Goal: Task Accomplishment & Management: Manage account settings

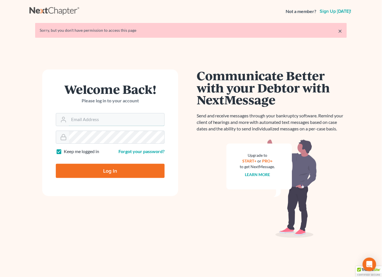
type input "[EMAIL_ADDRESS][DOMAIN_NAME]"
click at [108, 172] on input "Log In" at bounding box center [110, 171] width 109 height 14
type input "Thinking..."
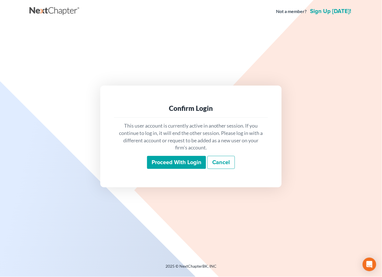
click at [181, 159] on input "Proceed with login" at bounding box center [176, 162] width 59 height 13
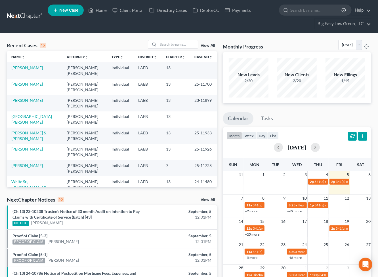
click at [39, 69] on td "[PERSON_NAME]" at bounding box center [34, 70] width 55 height 16
click at [37, 69] on link "[PERSON_NAME]" at bounding box center [26, 67] width 31 height 5
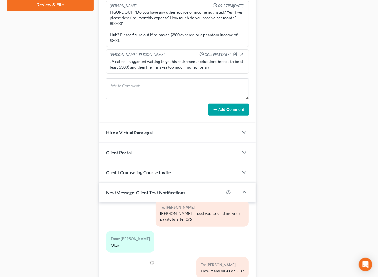
scroll to position [103, 0]
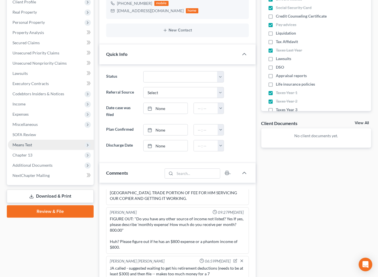
click at [50, 142] on span "Means Test" at bounding box center [51, 145] width 86 height 10
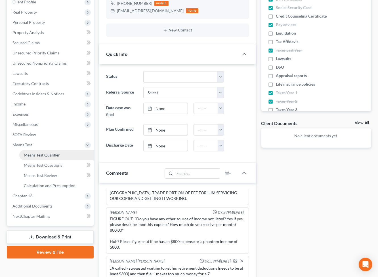
click at [56, 153] on span "Means Test Qualifier" at bounding box center [42, 155] width 36 height 5
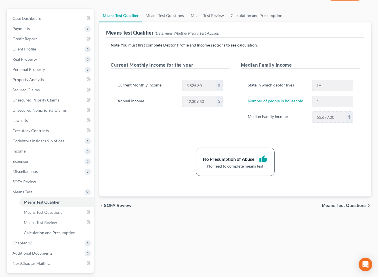
scroll to position [105, 0]
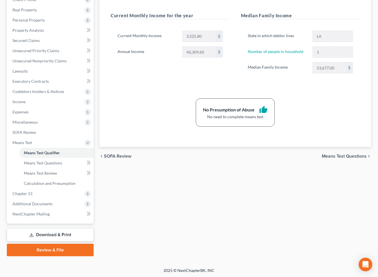
click at [70, 235] on link "Download & Print" at bounding box center [50, 234] width 87 height 13
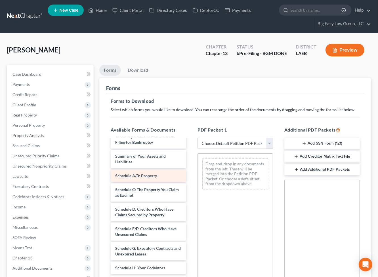
scroll to position [9, 0]
drag, startPoint x: 144, startPoint y: 178, endPoint x: 244, endPoint y: 162, distance: 101.7
click at [191, 162] on div "Schedule A/B: Property Voluntary Petition for Individuals Filing for Bankruptcy…" at bounding box center [148, 278] width 85 height 297
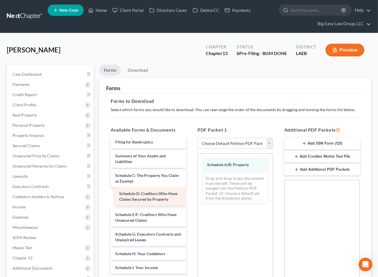
drag, startPoint x: 147, startPoint y: 201, endPoint x: 252, endPoint y: 172, distance: 109.1
click at [191, 170] on div "Schedule D: Creditors Who Have Claims Secured by Property Voluntary Petition fo…" at bounding box center [148, 271] width 85 height 283
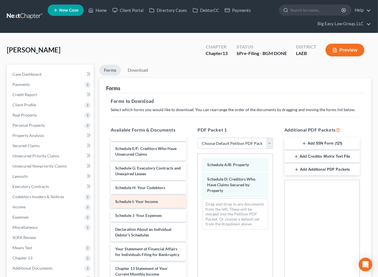
scroll to position [63, 0]
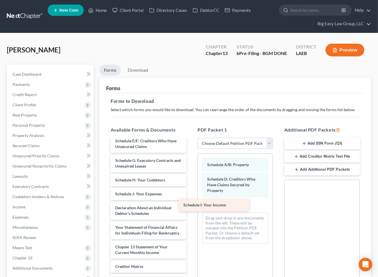
drag, startPoint x: 161, startPoint y: 192, endPoint x: 229, endPoint y: 204, distance: 69.3
click at [191, 204] on div "Schedule I: Your Income Voluntary Petition for Individuals Filing for Bankruptc…" at bounding box center [148, 201] width 85 height 250
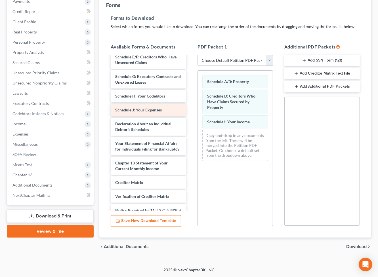
scroll to position [64, 0]
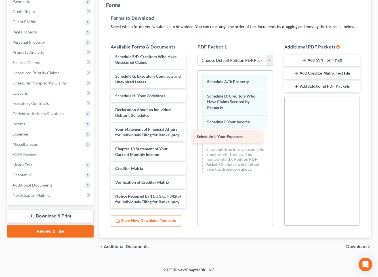
drag, startPoint x: 147, startPoint y: 108, endPoint x: 228, endPoint y: 135, distance: 85.9
click at [191, 135] on div "Schedule J: Your Expenses Voluntary Petition for Individuals Filing for Bankrup…" at bounding box center [148, 110] width 85 height 236
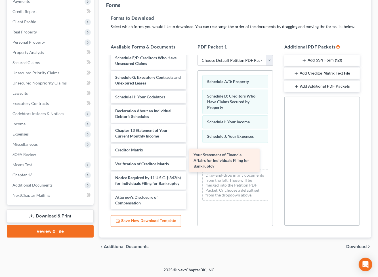
drag, startPoint x: 153, startPoint y: 134, endPoint x: 232, endPoint y: 159, distance: 83.2
click at [191, 159] on div "Your Statement of Financial Affairs for Individuals Filing for Bankruptcy Volun…" at bounding box center [148, 101] width 85 height 216
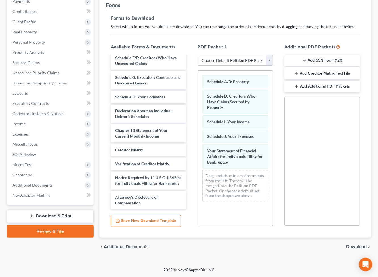
click at [354, 248] on span "Download" at bounding box center [356, 247] width 20 height 5
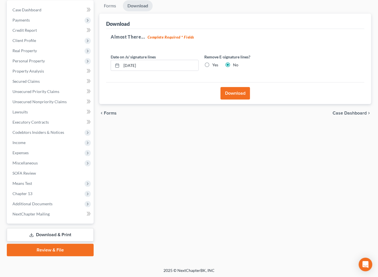
drag, startPoint x: 225, startPoint y: 96, endPoint x: 253, endPoint y: 111, distance: 31.9
click at [225, 96] on button "Download" at bounding box center [235, 93] width 30 height 12
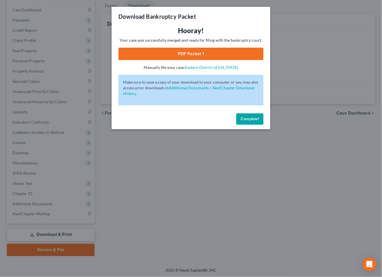
click at [199, 50] on link "PDF Packet 1" at bounding box center [191, 54] width 145 height 12
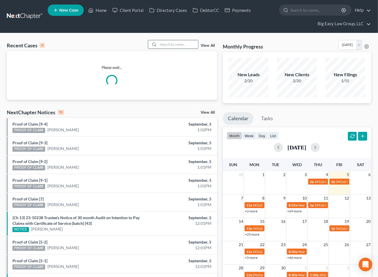
click at [161, 46] on input "search" at bounding box center [178, 44] width 40 height 8
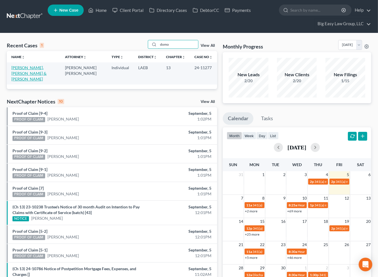
type input "domo"
click at [44, 67] on link "Jackson Sr., Damion & Tyson, Domonique" at bounding box center [28, 73] width 35 height 16
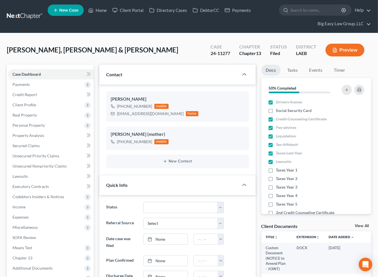
scroll to position [6559, 0]
drag, startPoint x: 156, startPoint y: 113, endPoint x: 117, endPoint y: 115, distance: 39.2
click at [117, 115] on div "dtysonsells@gmail.com" at bounding box center [150, 114] width 67 height 6
copy div "dtysonsells@gmail.com"
click at [105, 9] on link "Home" at bounding box center [97, 10] width 24 height 10
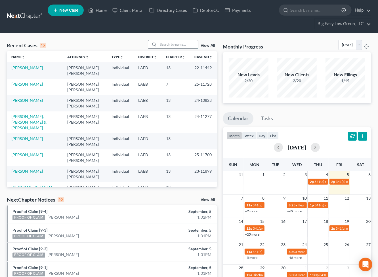
click at [168, 43] on input "search" at bounding box center [178, 44] width 40 height 8
type input "wellington"
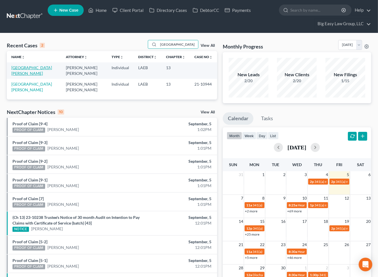
click at [22, 74] on link "[GEOGRAPHIC_DATA][PERSON_NAME]" at bounding box center [31, 70] width 41 height 10
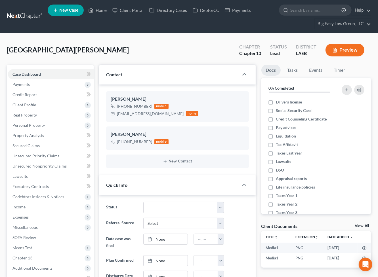
scroll to position [1180, 0]
click at [42, 102] on span "Client Profile" at bounding box center [51, 105] width 86 height 10
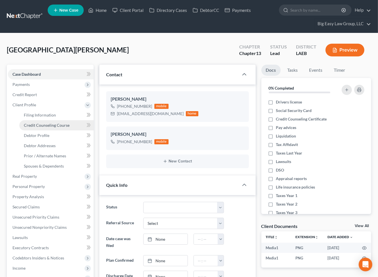
click at [45, 126] on span "Credit Counseling Course" at bounding box center [47, 125] width 46 height 5
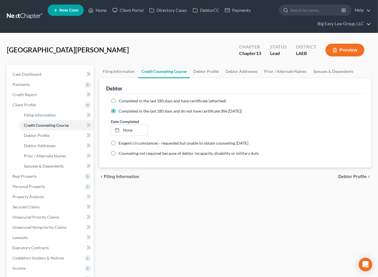
click at [125, 102] on span "Completed in the last 180 days and have certificate (attached)" at bounding box center [173, 100] width 108 height 5
click at [125, 102] on input "Completed in the last 180 days and have certificate (attached)" at bounding box center [123, 100] width 4 height 4
radio input "true"
radio input "false"
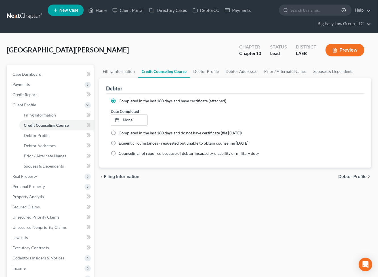
click at [167, 172] on div "chevron_left Filing Information Debtor Profile chevron_right" at bounding box center [235, 177] width 272 height 18
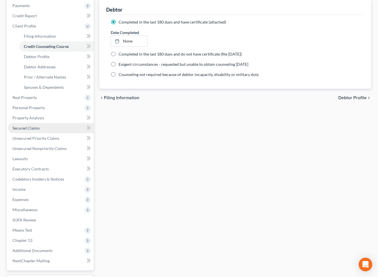
scroll to position [94, 0]
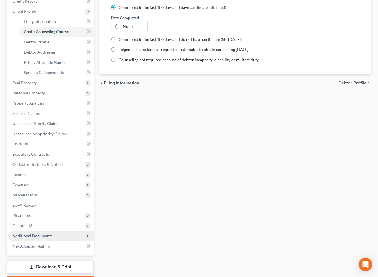
click at [52, 233] on span "Additional Documents" at bounding box center [51, 236] width 86 height 10
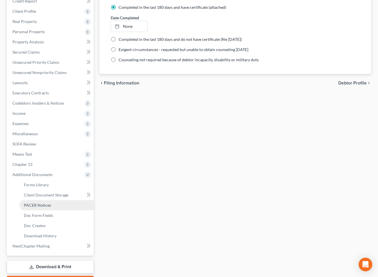
click at [57, 205] on link "PACER Notices" at bounding box center [56, 205] width 74 height 10
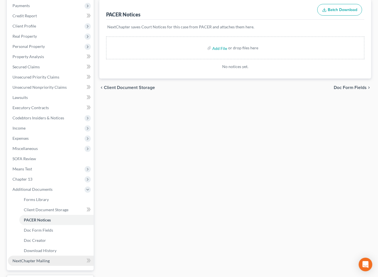
scroll to position [101, 0]
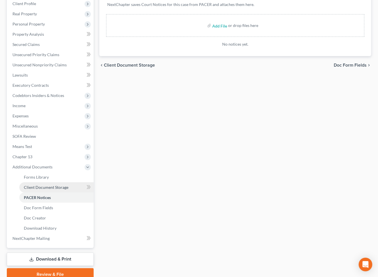
click at [60, 189] on link "Client Document Storage" at bounding box center [56, 187] width 74 height 10
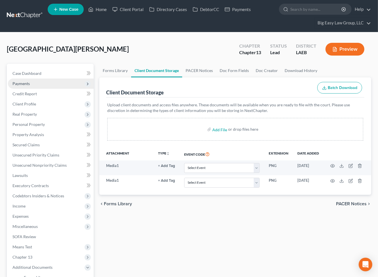
scroll to position [1, 0]
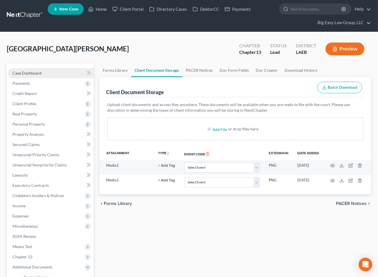
click at [39, 75] on span "Case Dashboard" at bounding box center [26, 73] width 29 height 5
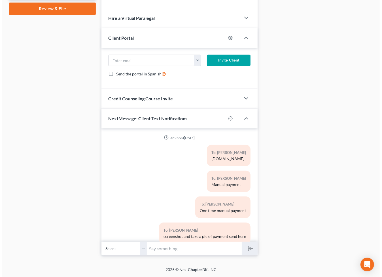
scroll to position [1180, 0]
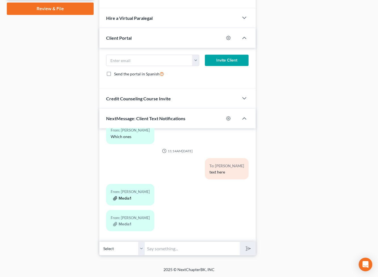
drag, startPoint x: 131, startPoint y: 197, endPoint x: 160, endPoint y: 194, distance: 29.6
click at [131, 197] on div "Media1" at bounding box center [130, 198] width 39 height 6
click at [125, 199] on button "Media1" at bounding box center [122, 198] width 18 height 5
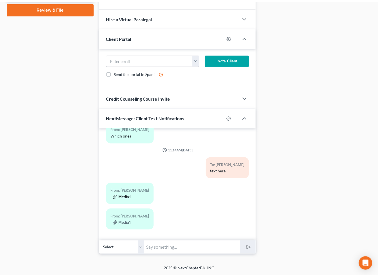
scroll to position [1174, 0]
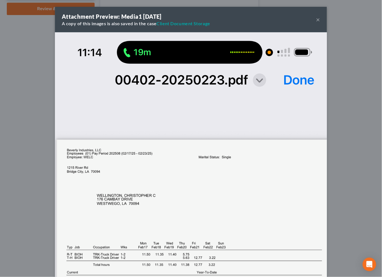
click at [317, 18] on button "×" at bounding box center [319, 19] width 4 height 7
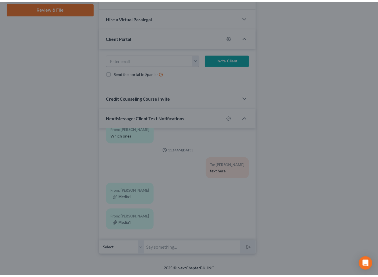
scroll to position [1180, 0]
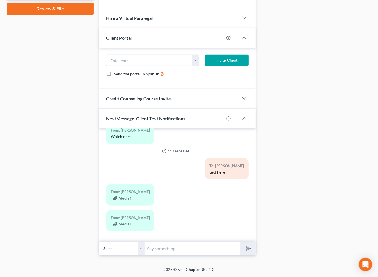
click at [163, 249] on input "text" at bounding box center [192, 249] width 95 height 14
drag, startPoint x: 184, startPoint y: 246, endPoint x: 100, endPoint y: 235, distance: 84.2
click at [100, 235] on div "09:23AM, 04/30/2025 To: Christopher Wellington TFSbillpay.com To: Christopher W…" at bounding box center [177, 191] width 156 height 127
drag, startPoint x: 189, startPoint y: 247, endPoint x: 139, endPoint y: 239, distance: 50.6
click at [139, 239] on div "09:23AM, 04/30/2025 To: Christopher Wellington TFSbillpay.com To: Christopher W…" at bounding box center [177, 191] width 156 height 127
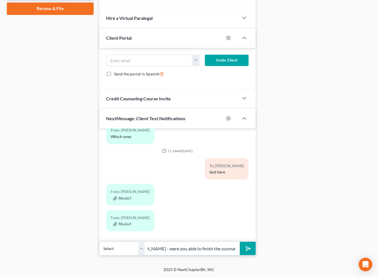
scroll to position [0, 30]
type input "This is Jenny - were you able to finish the counseling course?"
click at [240, 242] on button "submit" at bounding box center [248, 248] width 16 height 13
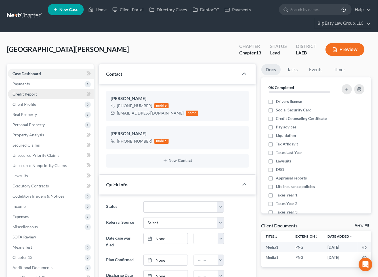
scroll to position [0, 0]
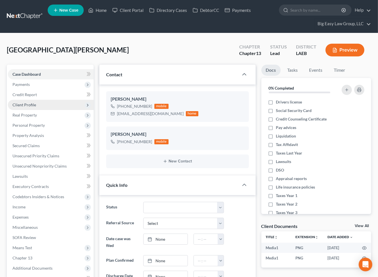
click at [53, 102] on span "Client Profile" at bounding box center [51, 105] width 86 height 10
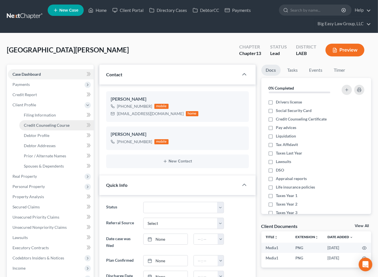
drag, startPoint x: 60, startPoint y: 123, endPoint x: 69, endPoint y: 123, distance: 9.4
click at [60, 124] on span "Credit Counseling Course" at bounding box center [47, 125] width 46 height 5
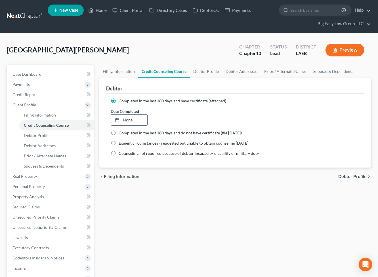
click at [125, 119] on link "None" at bounding box center [129, 120] width 36 height 11
click at [53, 179] on span "Real Property" at bounding box center [51, 176] width 86 height 10
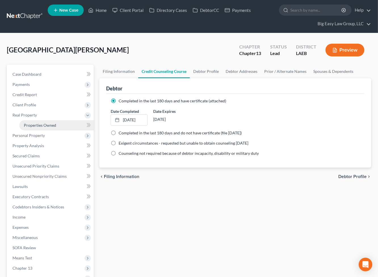
click at [51, 128] on link "Properties Owned" at bounding box center [56, 125] width 74 height 10
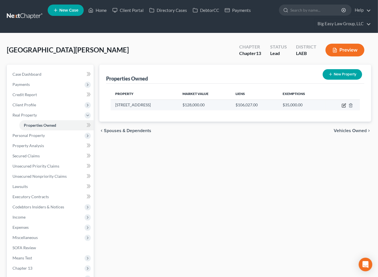
click at [346, 104] on icon "button" at bounding box center [344, 105] width 3 height 3
select select "19"
select select "0"
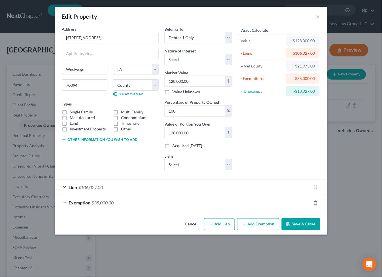
click at [71, 112] on label "Single Family" at bounding box center [81, 112] width 23 height 6
click at [72, 112] on input "Single Family" at bounding box center [74, 111] width 4 height 4
checkbox input "true"
click at [207, 40] on select "Select Debtor 1 Only Debtor 2 Only Debtor 1 And Debtor 2 Only At Least One Of T…" at bounding box center [199, 37] width 68 height 11
select select "4"
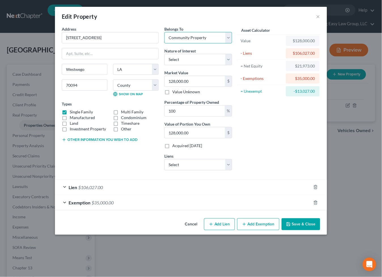
click at [165, 32] on select "Select Debtor 1 Only Debtor 2 Only Debtor 1 And Debtor 2 Only At Least One Of T…" at bounding box center [199, 37] width 68 height 11
click at [287, 221] on button "Save & Close" at bounding box center [301, 224] width 39 height 12
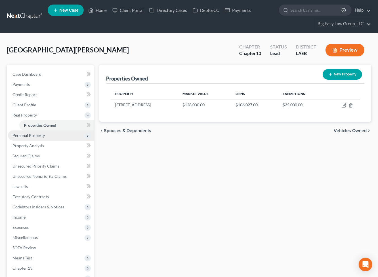
click at [50, 132] on span "Personal Property" at bounding box center [51, 135] width 86 height 10
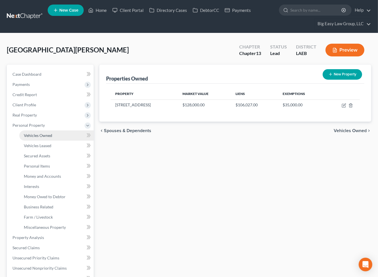
click at [59, 135] on link "Vehicles Owned" at bounding box center [56, 135] width 74 height 10
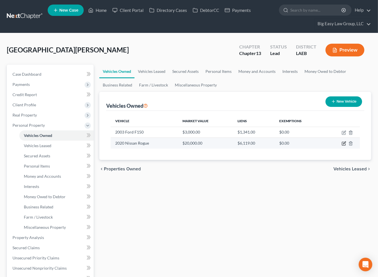
click at [343, 142] on icon "button" at bounding box center [343, 143] width 3 height 3
select select "0"
select select "6"
select select "2"
select select "0"
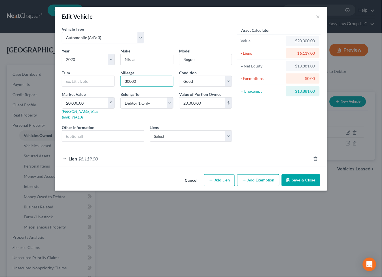
drag, startPoint x: 149, startPoint y: 83, endPoint x: 89, endPoint y: 69, distance: 61.8
click at [89, 69] on div "Year Select 2026 2025 2024 2023 2022 2021 2020 2019 2018 2017 2016 2015 2014 20…" at bounding box center [147, 97] width 176 height 98
type input "85000"
click at [300, 178] on button "Save & Close" at bounding box center [301, 180] width 39 height 12
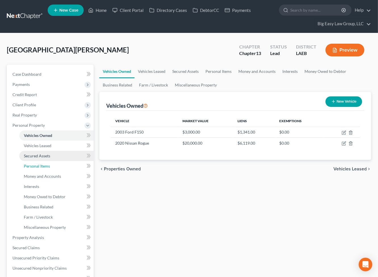
drag, startPoint x: 58, startPoint y: 165, endPoint x: 75, endPoint y: 160, distance: 18.0
click at [58, 165] on link "Personal Items" at bounding box center [56, 166] width 74 height 10
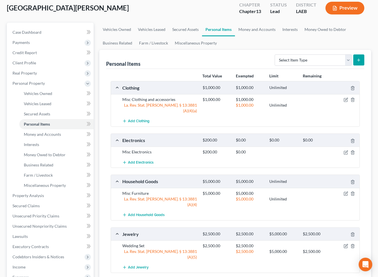
scroll to position [47, 0]
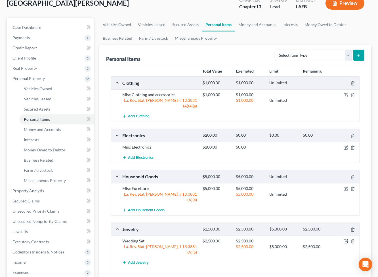
click at [345, 240] on icon "button" at bounding box center [346, 241] width 3 height 3
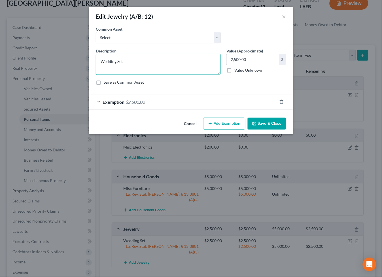
drag, startPoint x: 133, startPoint y: 66, endPoint x: 82, endPoint y: 61, distance: 51.2
click at [84, 63] on div "Edit Jewelry (A/B: 12) × An exemption set must first be selected from the Filin…" at bounding box center [191, 138] width 382 height 277
type textarea "ring"
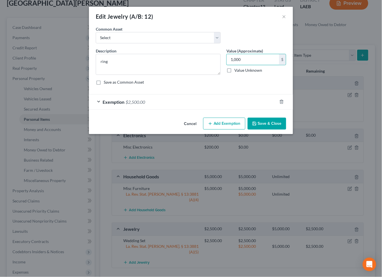
type input "1,000"
click at [262, 123] on button "Save & Close" at bounding box center [267, 124] width 39 height 12
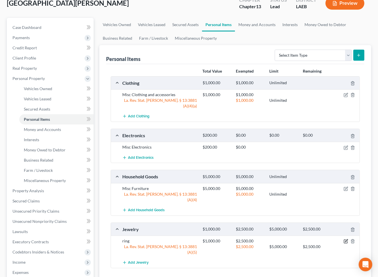
click at [346, 240] on icon "button" at bounding box center [346, 241] width 3 height 3
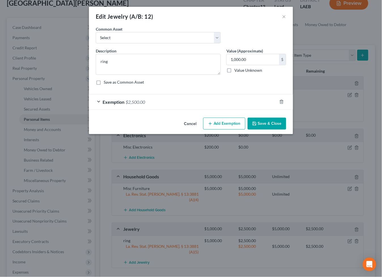
click at [131, 105] on div "Exemption $2,500.00" at bounding box center [183, 101] width 188 height 15
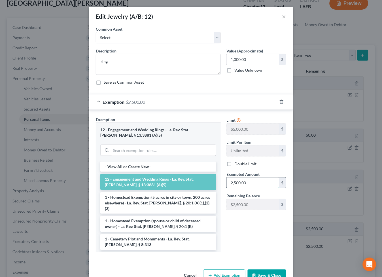
drag, startPoint x: 250, startPoint y: 180, endPoint x: 254, endPoint y: 184, distance: 5.6
click at [254, 184] on input "2,500.00" at bounding box center [253, 183] width 52 height 11
type input "1,000"
click at [264, 269] on div "Cancel Add Exemption Save & Close" at bounding box center [191, 276] width 204 height 19
click at [262, 271] on button "Save & Close" at bounding box center [267, 276] width 39 height 12
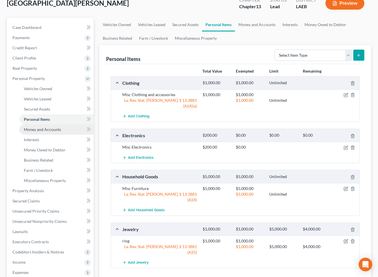
click at [62, 130] on link "Money and Accounts" at bounding box center [56, 130] width 74 height 10
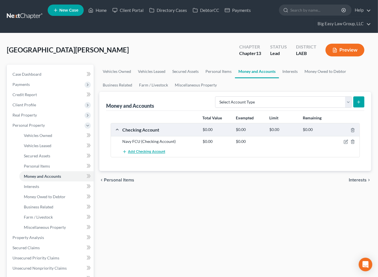
click at [153, 148] on button "Add Checking Account" at bounding box center [143, 152] width 43 height 10
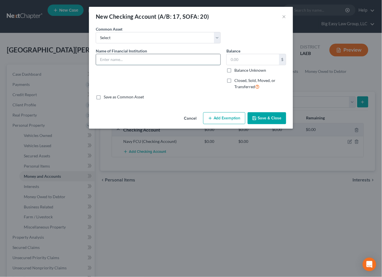
click at [128, 60] on input "text" at bounding box center [158, 59] width 125 height 11
type input "1st American"
click at [232, 61] on input "text" at bounding box center [253, 59] width 52 height 11
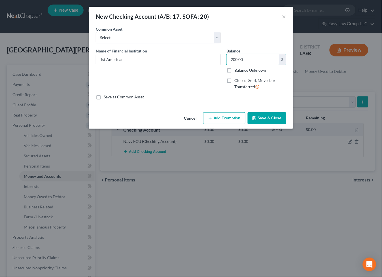
type input "200.00"
drag, startPoint x: 262, startPoint y: 113, endPoint x: 254, endPoint y: 110, distance: 8.8
click at [262, 113] on button "Save & Close" at bounding box center [267, 118] width 39 height 12
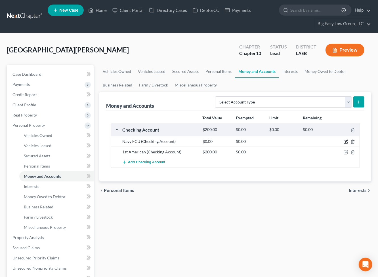
click at [345, 142] on icon "button" at bounding box center [346, 142] width 5 height 5
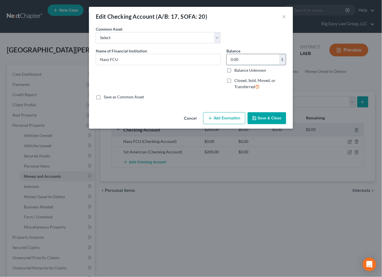
click at [248, 61] on input "0.00" at bounding box center [253, 59] width 52 height 11
type input "705"
click at [269, 119] on button "Save & Close" at bounding box center [267, 118] width 39 height 12
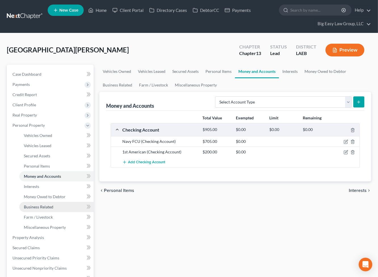
click at [55, 205] on link "Business Related" at bounding box center [56, 207] width 74 height 10
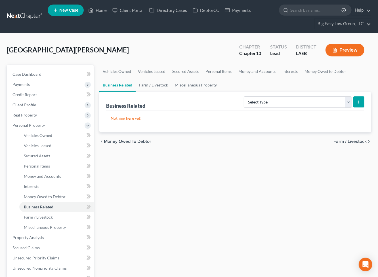
click at [362, 100] on button "submit" at bounding box center [358, 101] width 11 height 11
click at [347, 102] on select "Select Type Customer Lists (A/B: 43) Franchises (A/B: 27) Inventory (A/B: 41) L…" at bounding box center [298, 101] width 108 height 11
select select "license"
click at [244, 96] on select "Select Type Customer Lists (A/B: 43) Franchises (A/B: 27) Inventory (A/B: 41) L…" at bounding box center [298, 101] width 108 height 11
click at [355, 102] on button "submit" at bounding box center [358, 101] width 11 height 11
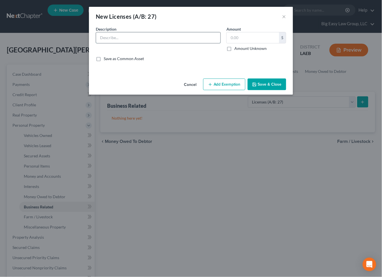
click at [161, 37] on input "text" at bounding box center [158, 37] width 125 height 11
type input "CDL"
click at [249, 47] on label "Amount Unknown" at bounding box center [251, 49] width 32 height 6
click at [241, 47] on input "Amount Unknown" at bounding box center [239, 48] width 4 height 4
checkbox input "true"
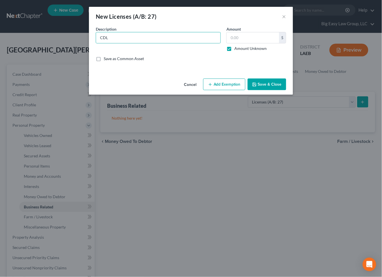
type input "0.00"
click at [267, 82] on button "Save & Close" at bounding box center [267, 85] width 39 height 12
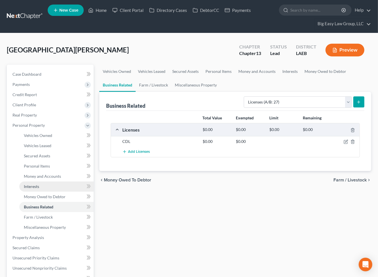
click at [62, 184] on link "Interests" at bounding box center [56, 187] width 74 height 10
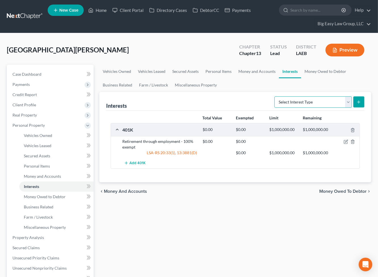
click at [302, 101] on select "Select Interest Type 401K (A/B: 21) Annuity (A/B: 23) Bond (A/B: 18) Education …" at bounding box center [312, 101] width 77 height 11
drag, startPoint x: 53, startPoint y: 198, endPoint x: 58, endPoint y: 197, distance: 5.7
click at [53, 198] on span "Money Owed to Debtor" at bounding box center [45, 196] width 42 height 5
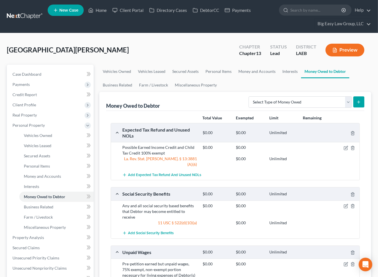
click at [278, 108] on div "Select Type of Money Owed Accounts Receivable (A/B: 38) Alimony (A/B: 29) Child…" at bounding box center [305, 101] width 118 height 15
click at [280, 105] on select "Select Type of Money Owed Accounts Receivable (A/B: 38) Alimony (A/B: 29) Child…" at bounding box center [299, 101] width 103 height 11
select select "claims_against_third_parties"
click at [250, 96] on select "Select Type of Money Owed Accounts Receivable (A/B: 38) Alimony (A/B: 29) Child…" at bounding box center [299, 101] width 103 height 11
click at [358, 100] on icon "submit" at bounding box center [358, 102] width 5 height 5
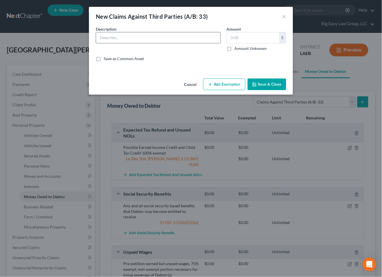
click at [150, 37] on input "text" at bounding box center [158, 37] width 125 height 11
drag, startPoint x: 179, startPoint y: 35, endPoint x: 165, endPoint y: 37, distance: 14.8
click at [165, 37] on input "Personal Injury claim - Attorney Ron Houston" at bounding box center [158, 37] width 125 height 11
click at [190, 38] on input "Personal Injury claim - Attorney Ron Austin 504-224-8100" at bounding box center [158, 37] width 125 height 11
type input "Personal Injury claim - Attorney Ron Austin 504-227-8100"
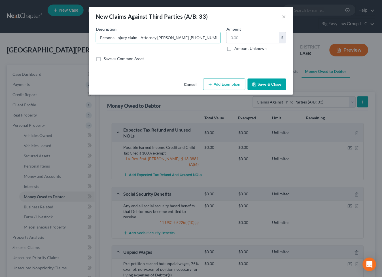
drag, startPoint x: 235, startPoint y: 47, endPoint x: 236, endPoint y: 50, distance: 3.8
click at [235, 47] on label "Amount Unknown" at bounding box center [251, 49] width 32 height 6
click at [237, 47] on input "Amount Unknown" at bounding box center [239, 48] width 4 height 4
checkbox input "true"
type input "0.00"
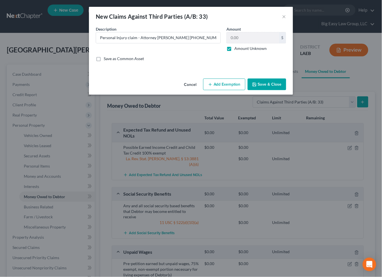
click at [265, 81] on button "Save & Close" at bounding box center [267, 85] width 39 height 12
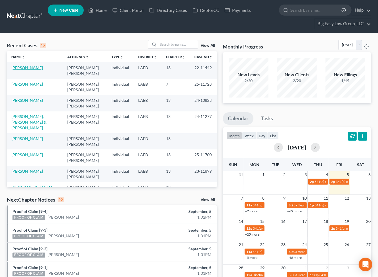
click at [26, 69] on link "[PERSON_NAME]" at bounding box center [26, 67] width 31 height 5
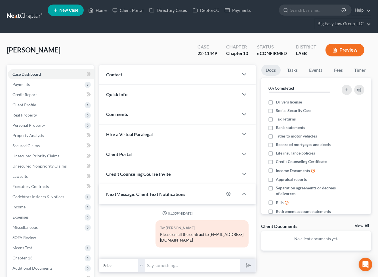
drag, startPoint x: 165, startPoint y: 114, endPoint x: 168, endPoint y: 112, distance: 4.0
click at [165, 114] on div "Comments" at bounding box center [168, 114] width 139 height 20
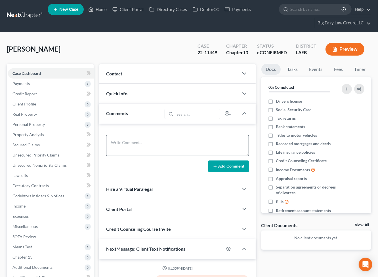
scroll to position [1, 0]
click at [176, 141] on textarea at bounding box center [177, 145] width 143 height 21
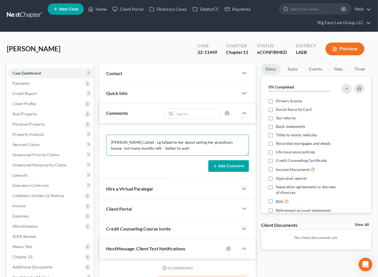
type textarea "Kelli called - Lg talked to her about selling her grandma's house. not many mon…"
click at [225, 171] on button "Add Comment" at bounding box center [228, 166] width 41 height 12
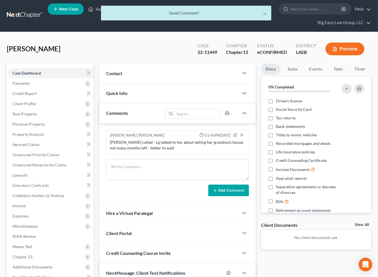
click at [262, 12] on div "Saved Comment!" at bounding box center [186, 13] width 161 height 6
